Goal: Task Accomplishment & Management: Use online tool/utility

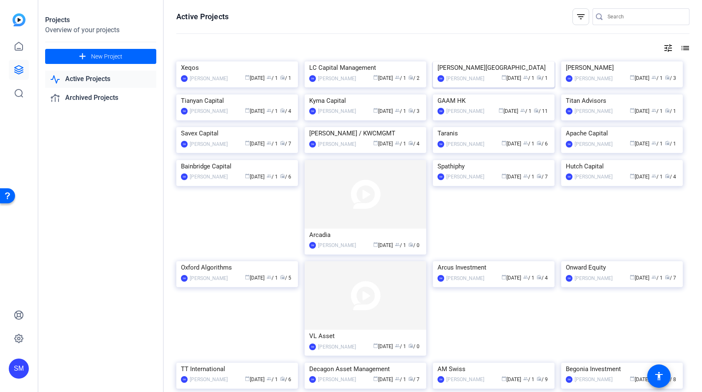
click at [471, 61] on img at bounding box center [494, 61] width 122 height 0
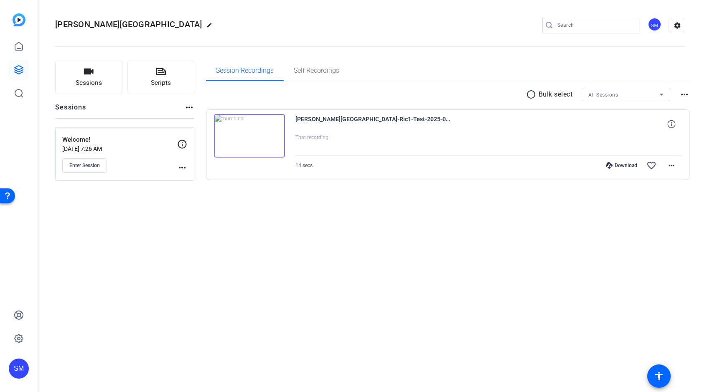
click at [182, 168] on mat-icon "more_horiz" at bounding box center [182, 168] width 10 height 10
click at [200, 178] on span "Edit Session" at bounding box center [203, 180] width 38 height 10
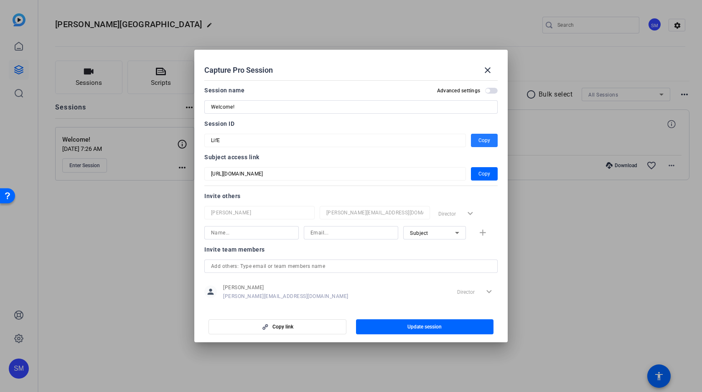
click at [482, 140] on span "Copy" at bounding box center [485, 140] width 12 height 10
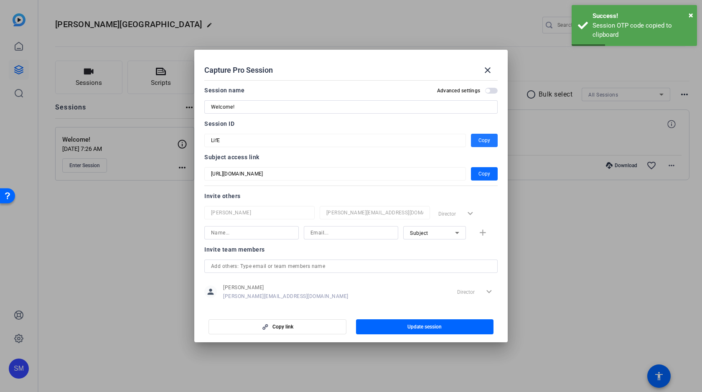
click at [497, 171] on span "button" at bounding box center [484, 174] width 27 height 20
